Goal: Task Accomplishment & Management: Manage account settings

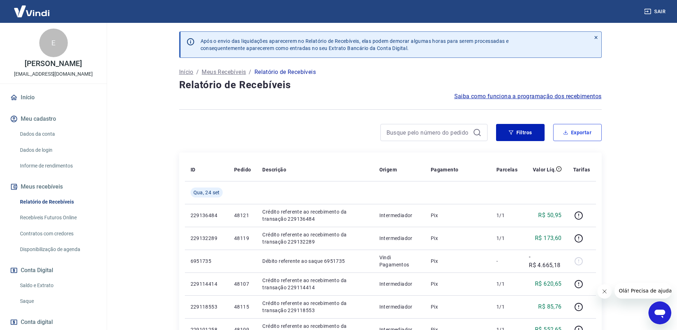
click at [569, 130] on button "Exportar" at bounding box center [577, 132] width 49 height 17
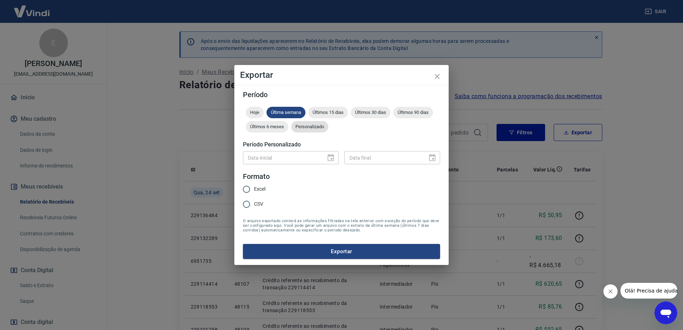
click at [317, 127] on span "Personalizado" at bounding box center [309, 126] width 37 height 5
click at [329, 157] on icon "Choose date" at bounding box center [330, 158] width 9 height 9
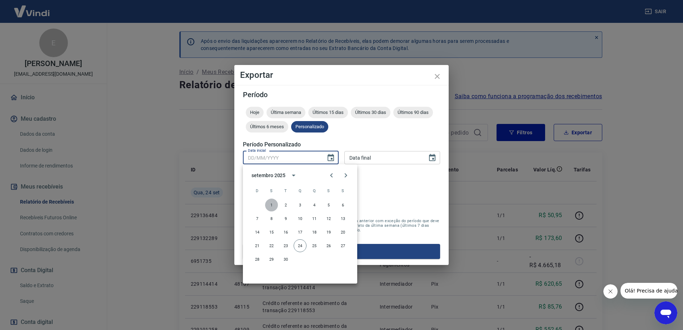
click at [271, 204] on button "1" at bounding box center [271, 205] width 13 height 13
type input "[DATE]"
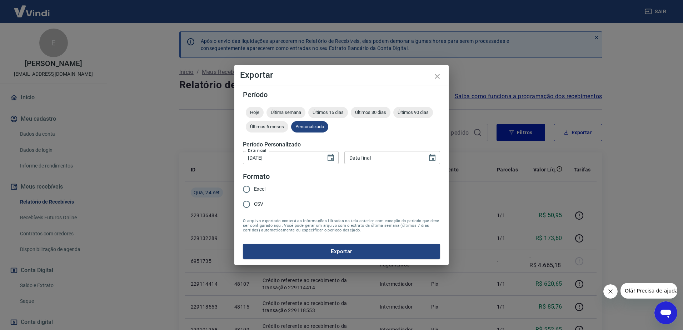
click at [438, 152] on div "Data final" at bounding box center [392, 157] width 96 height 13
type input "DD/MM/YYYY"
click at [436, 157] on button "Choose date" at bounding box center [432, 158] width 14 height 14
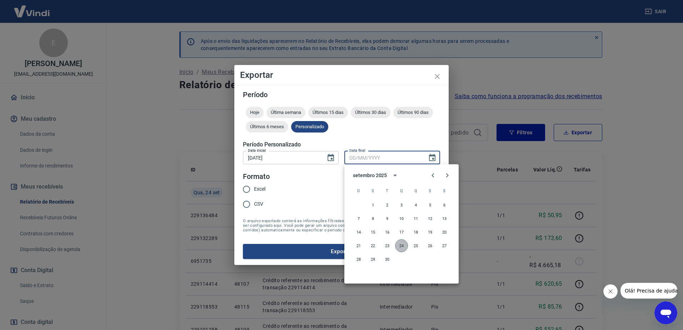
click at [398, 245] on button "24" at bounding box center [401, 245] width 13 height 13
type input "[DATE]"
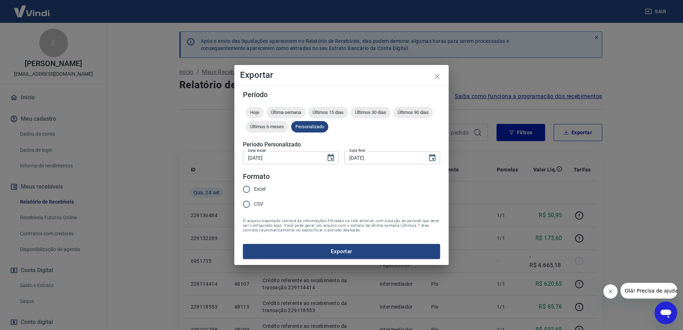
click at [262, 186] on span "Excel" at bounding box center [259, 188] width 11 height 7
click at [254, 186] on input "Excel" at bounding box center [246, 189] width 15 height 15
radio input "true"
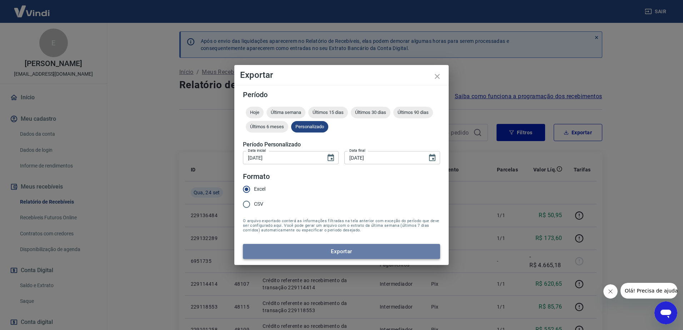
click at [365, 253] on button "Exportar" at bounding box center [341, 251] width 197 height 15
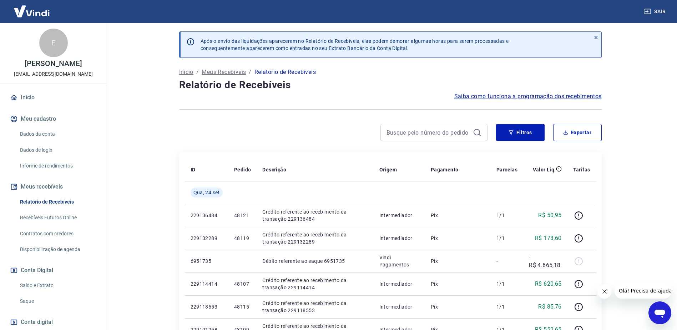
click at [50, 284] on link "Saldo e Extrato" at bounding box center [57, 285] width 81 height 15
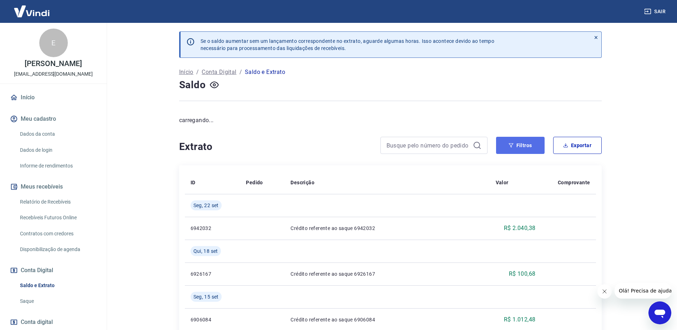
click at [527, 140] on button "Filtros" at bounding box center [520, 145] width 49 height 17
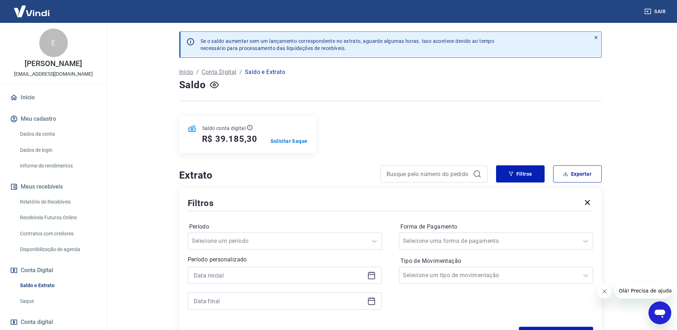
click at [372, 276] on icon at bounding box center [371, 275] width 9 height 9
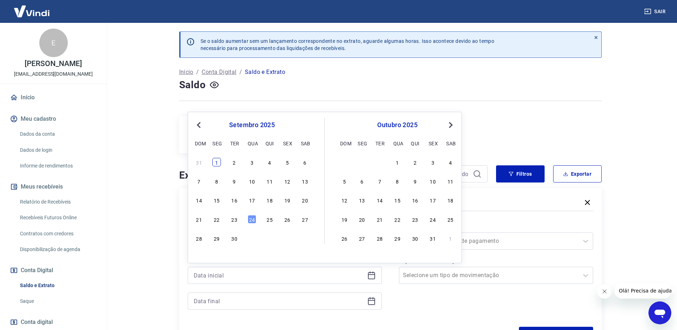
click at [215, 162] on div "1" at bounding box center [216, 162] width 9 height 9
type input "[DATE]"
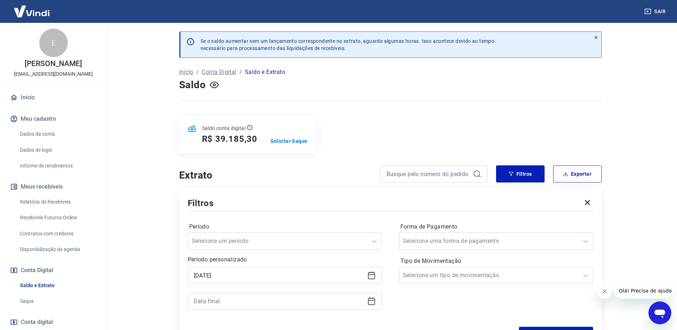
click at [371, 302] on icon at bounding box center [371, 301] width 9 height 9
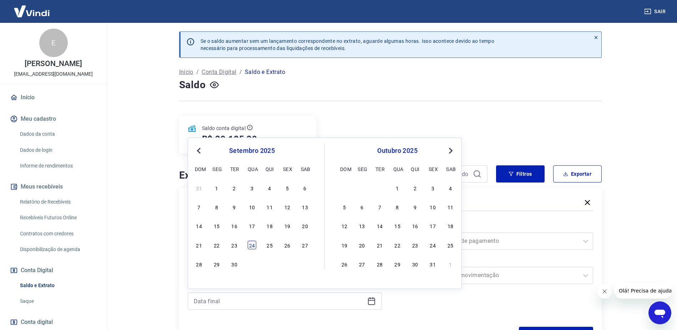
click at [249, 245] on div "24" at bounding box center [252, 245] width 9 height 9
type input "[DATE]"
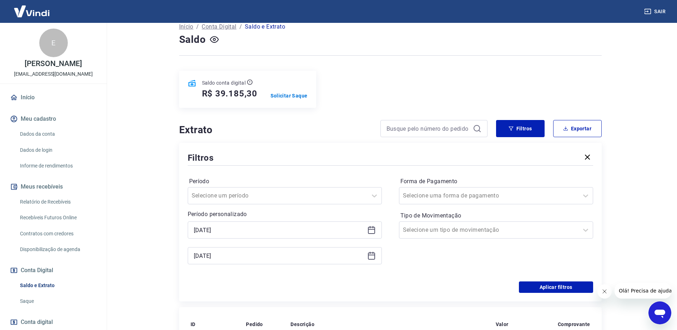
scroll to position [71, 0]
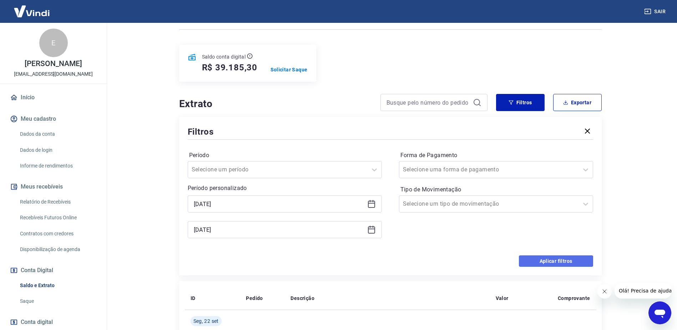
click at [540, 260] on button "Aplicar filtros" at bounding box center [556, 260] width 74 height 11
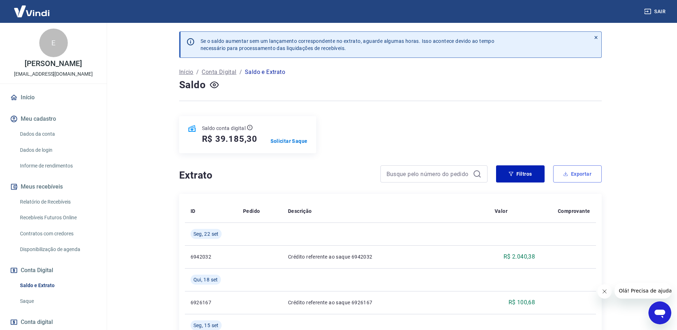
click at [576, 179] on button "Exportar" at bounding box center [577, 173] width 49 height 17
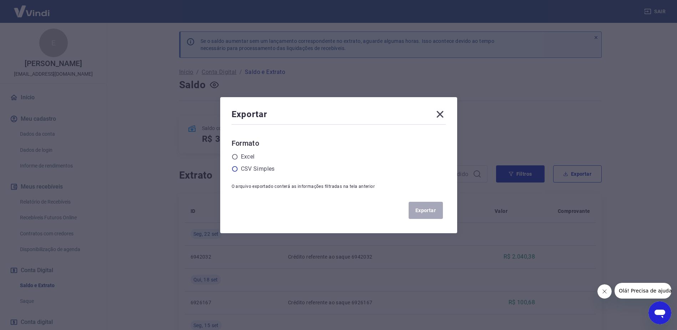
drag, startPoint x: 252, startPoint y: 159, endPoint x: 258, endPoint y: 167, distance: 10.2
click at [252, 159] on label "Excel" at bounding box center [248, 156] width 14 height 9
click at [0, 0] on input "radio" at bounding box center [0, 0] width 0 height 0
click at [436, 212] on button "Exportar" at bounding box center [426, 210] width 34 height 17
